Goal: Information Seeking & Learning: Learn about a topic

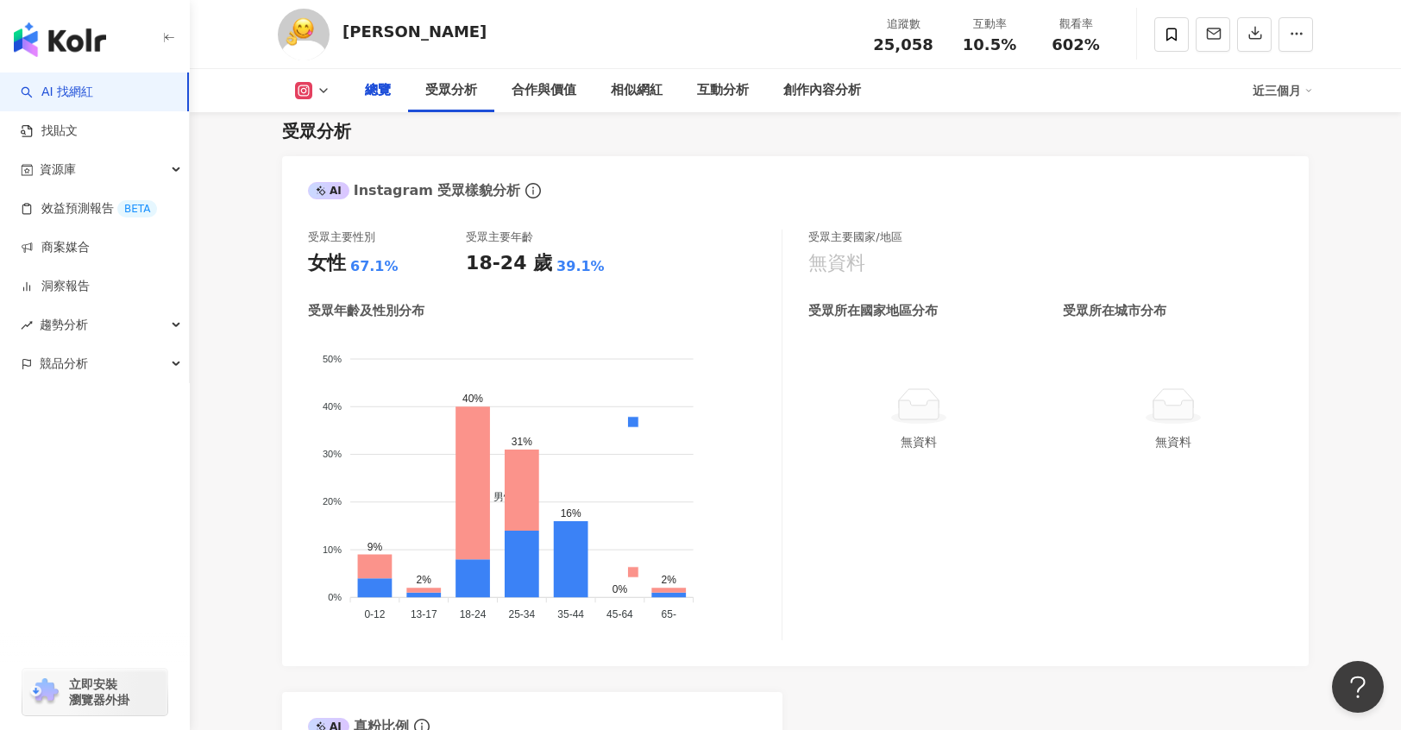
scroll to position [1201, 0]
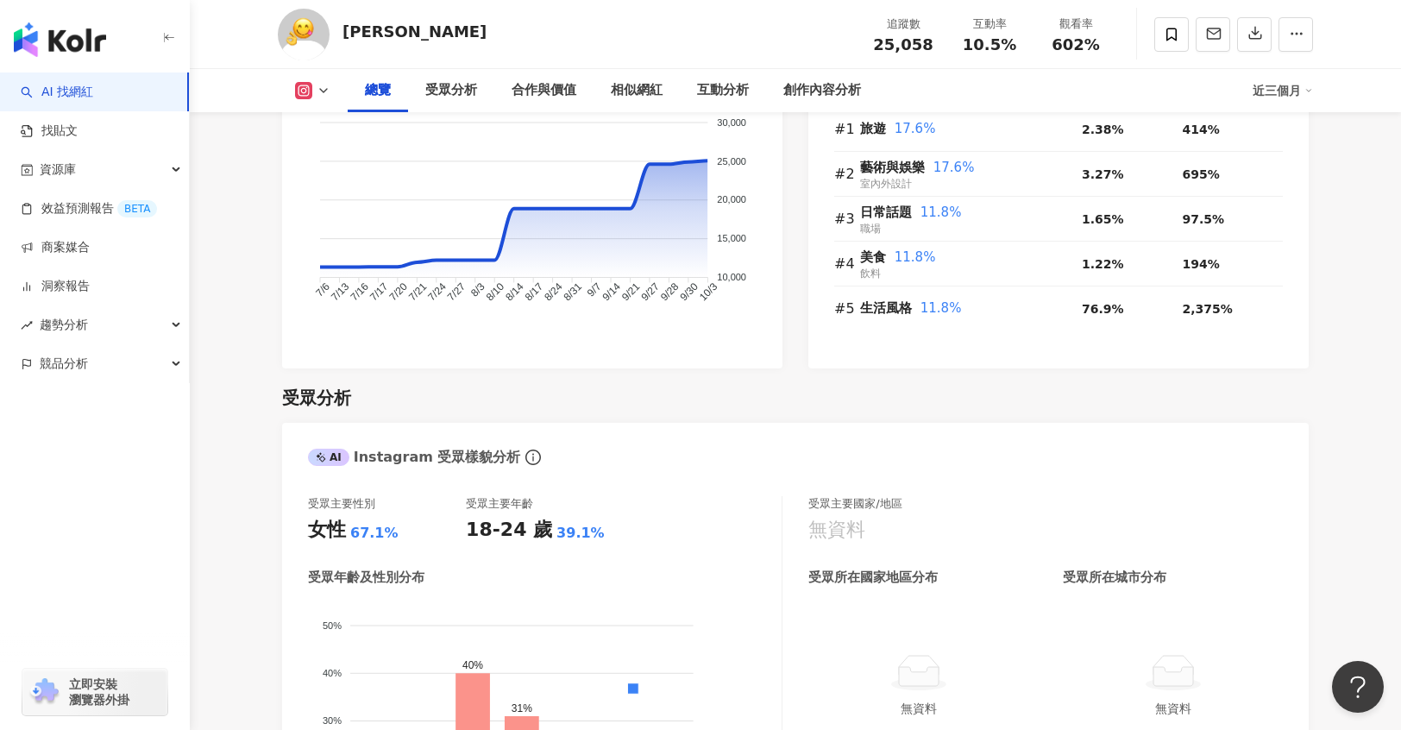
click at [107, 37] on div "button" at bounding box center [95, 36] width 190 height 72
click at [75, 38] on img "button" at bounding box center [60, 39] width 92 height 35
